Goal: Transaction & Acquisition: Subscribe to service/newsletter

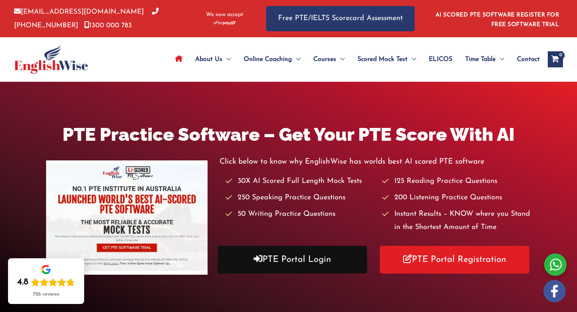
click at [304, 259] on link "PTE Portal Login" at bounding box center [293, 260] width 150 height 28
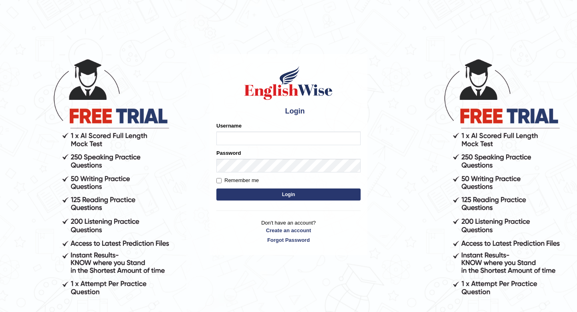
click at [272, 133] on input "Username" at bounding box center [289, 139] width 144 height 14
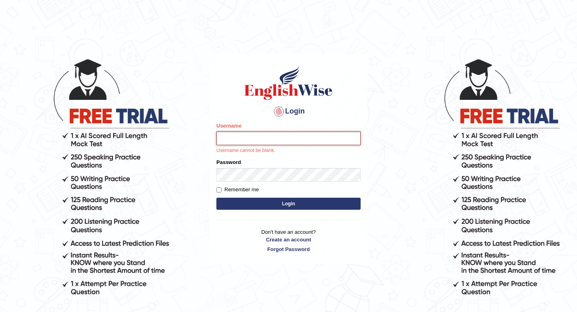
type input "KarenG"
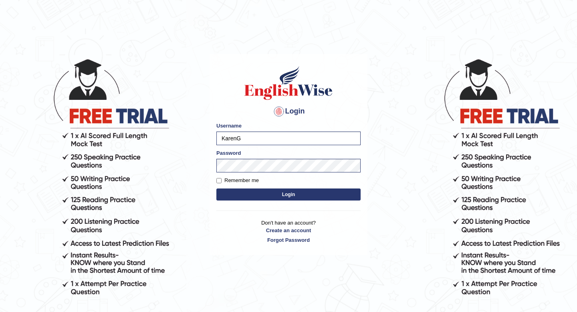
click at [304, 193] on button "Login" at bounding box center [289, 194] width 144 height 12
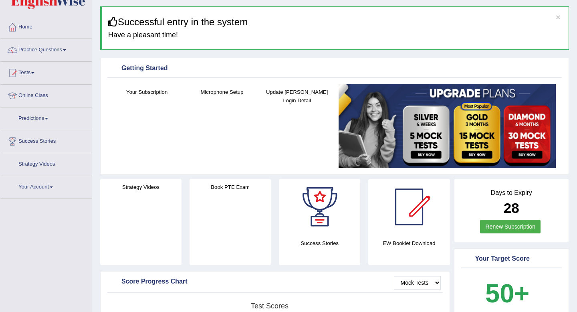
scroll to position [59, 0]
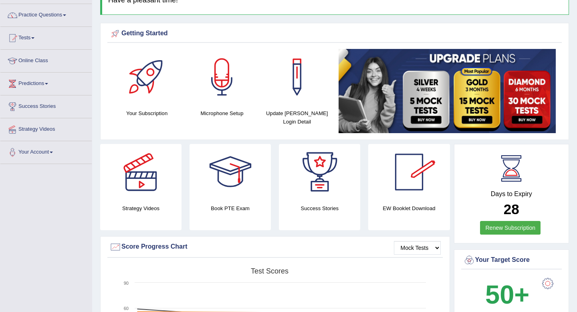
click at [495, 232] on link "Renew Subscription" at bounding box center [510, 228] width 61 height 14
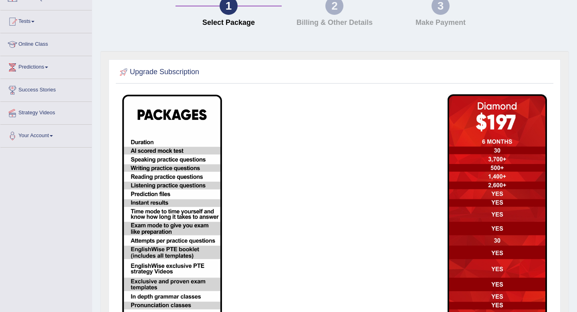
scroll to position [144, 0]
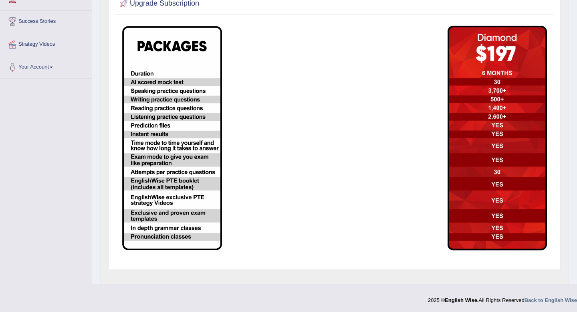
click at [338, 158] on td at bounding box center [389, 138] width 109 height 234
click at [180, 154] on img at bounding box center [172, 138] width 100 height 224
click at [494, 150] on img at bounding box center [498, 138] width 100 height 225
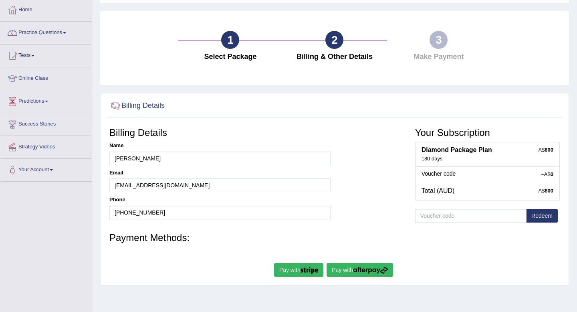
scroll to position [109, 0]
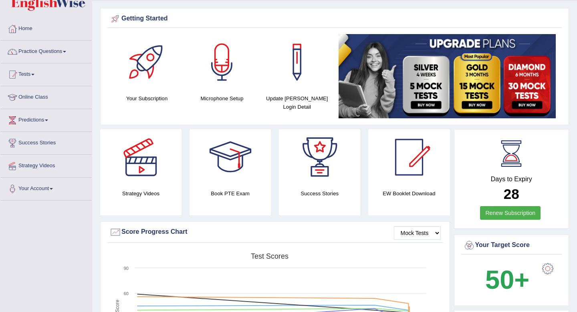
scroll to position [36, 0]
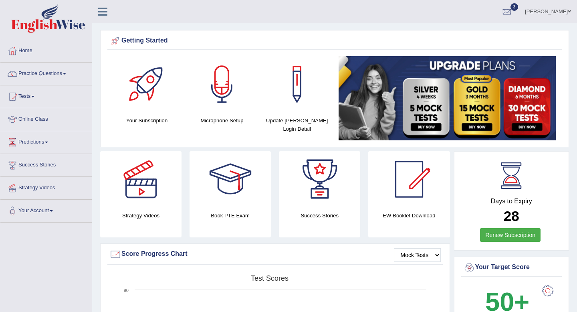
click at [564, 9] on link "[PERSON_NAME]" at bounding box center [548, 10] width 58 height 21
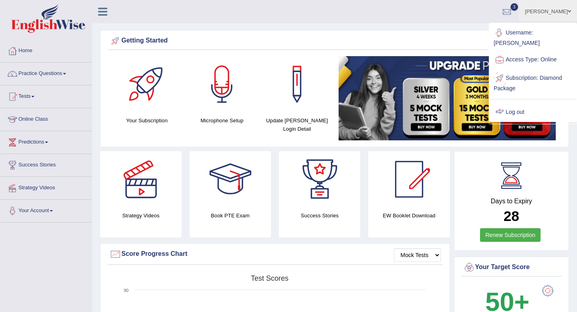
click at [509, 103] on link "Log out" at bounding box center [533, 112] width 87 height 18
